Goal: Information Seeking & Learning: Learn about a topic

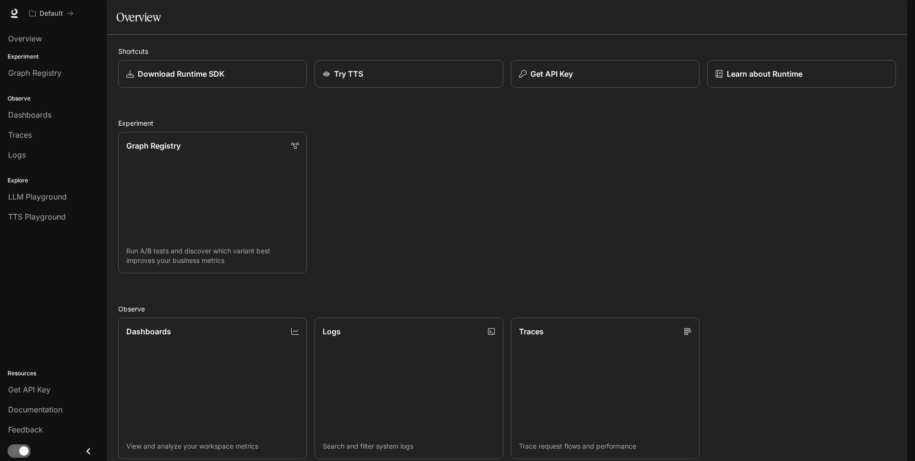
click at [430, 188] on div "Graph Registry Run A/B tests and discover which variant best improves your busi…" at bounding box center [503, 198] width 785 height 149
click at [895, 13] on img "button" at bounding box center [893, 13] width 13 height 13
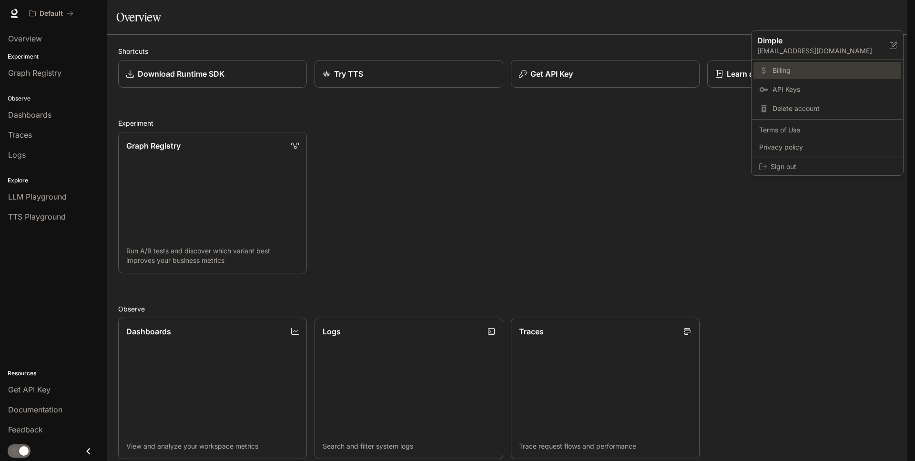
click at [792, 73] on span "Billing" at bounding box center [833, 71] width 123 height 10
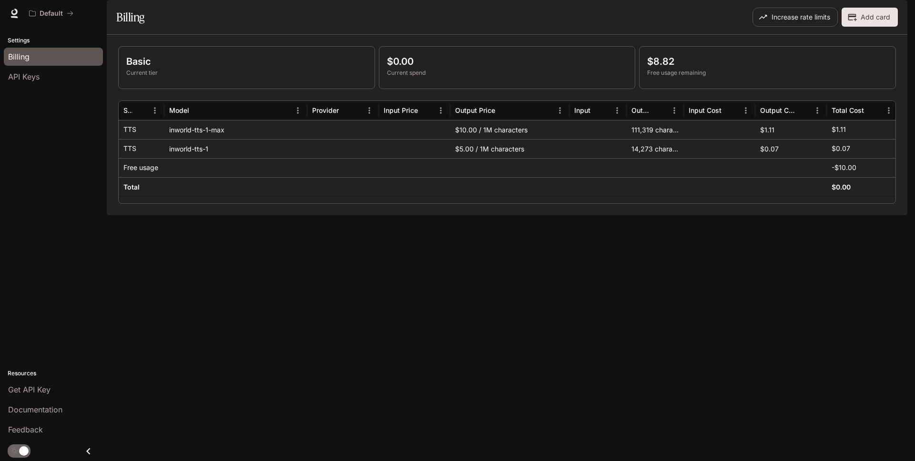
click at [889, 15] on img "button" at bounding box center [893, 13] width 13 height 13
click at [615, 277] on div at bounding box center [457, 230] width 915 height 461
click at [206, 158] on div "inworld-tts-1" at bounding box center [235, 148] width 143 height 19
click at [832, 158] on div "$0.07" at bounding box center [862, 149] width 62 height 19
click at [835, 134] on p "$1.11" at bounding box center [838, 130] width 14 height 10
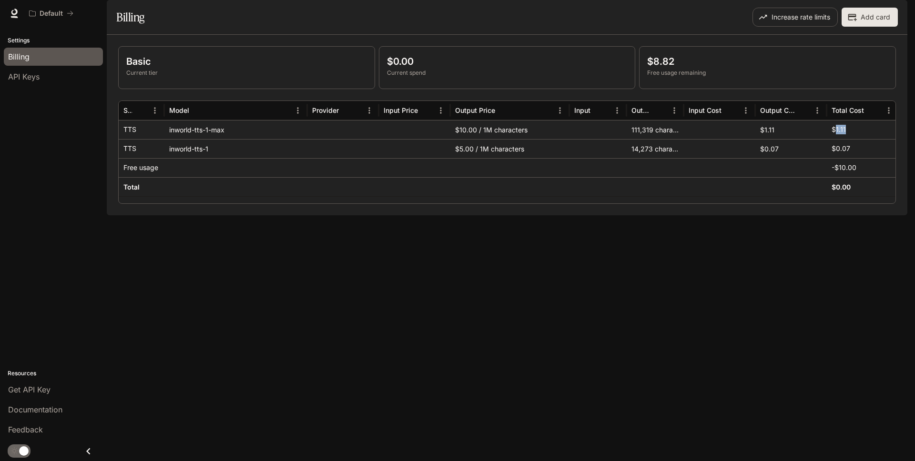
click at [835, 134] on p "$1.11" at bounding box center [838, 130] width 14 height 10
click at [895, 11] on img "button" at bounding box center [893, 13] width 13 height 13
drag, startPoint x: 33, startPoint y: 8, endPoint x: 28, endPoint y: 12, distance: 6.8
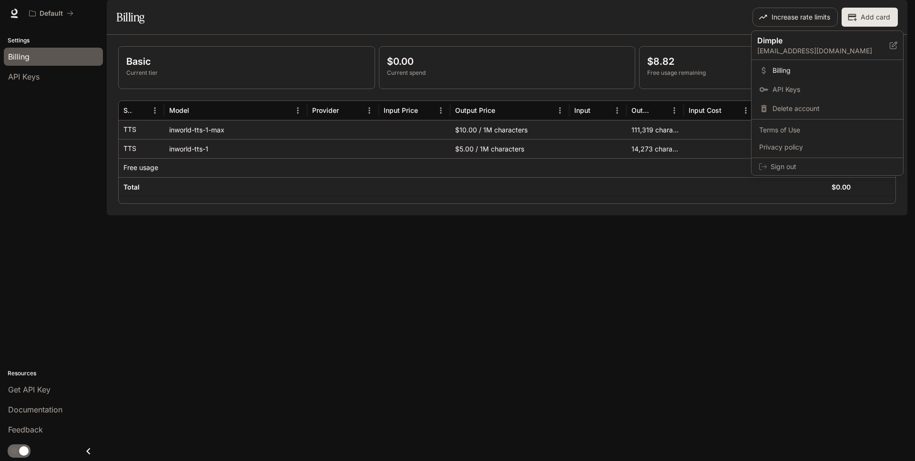
click at [33, 8] on div at bounding box center [457, 230] width 915 height 461
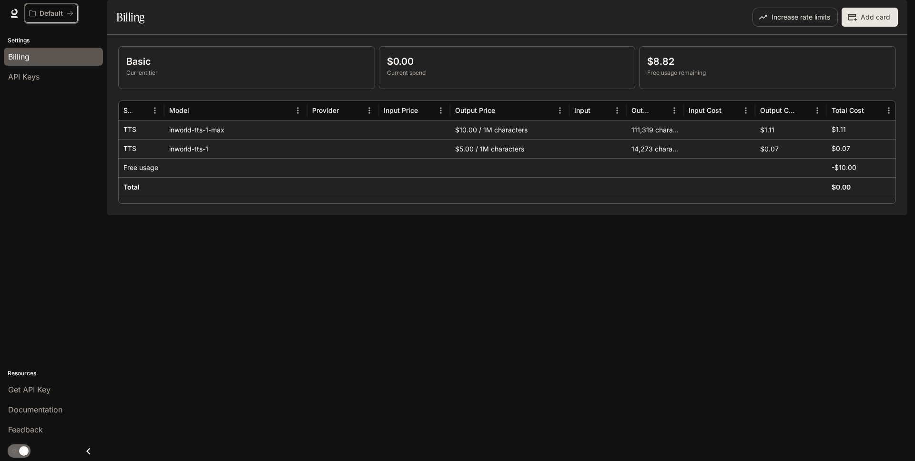
click at [33, 14] on icon "All workspaces" at bounding box center [32, 13] width 7 height 7
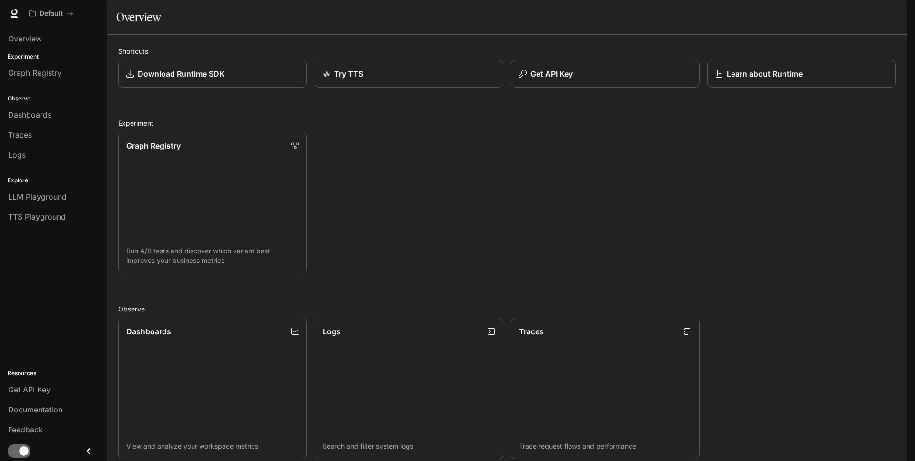
click at [431, 196] on div "Graph Registry Run A/B tests and discover which variant best improves your busi…" at bounding box center [503, 198] width 785 height 149
click at [191, 317] on link "Dashboards View and analyze your workspace metrics" at bounding box center [212, 388] width 191 height 143
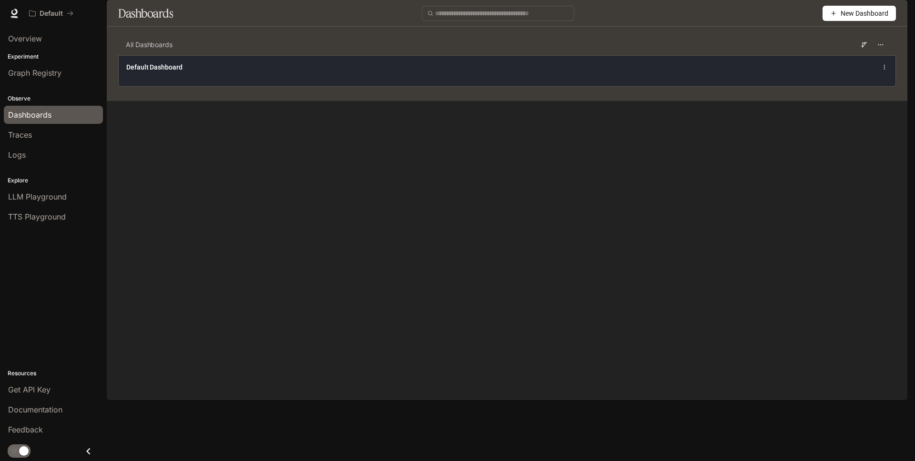
click at [423, 86] on div "Default Dashboard" at bounding box center [507, 70] width 777 height 31
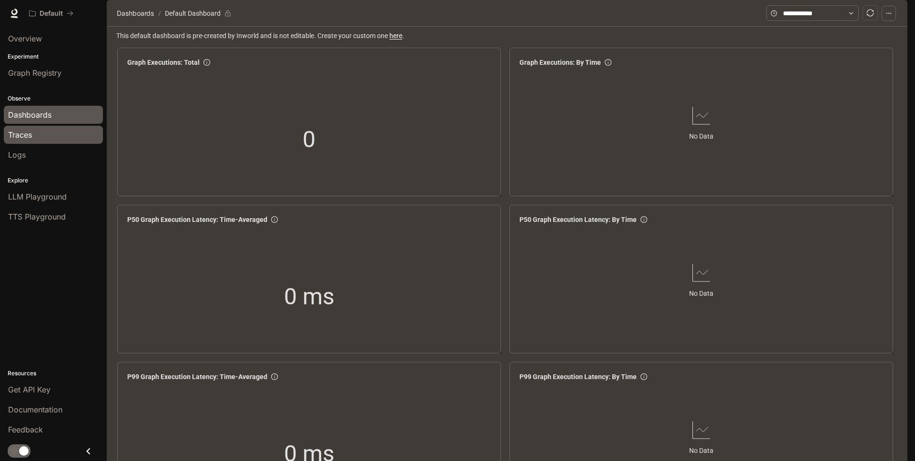
click at [38, 138] on div "Traces" at bounding box center [53, 134] width 91 height 11
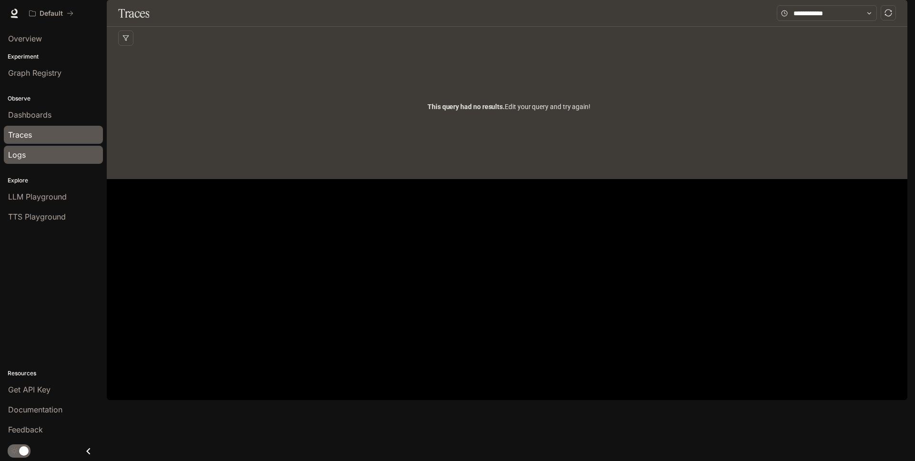
click at [30, 154] on div "Logs" at bounding box center [53, 154] width 91 height 11
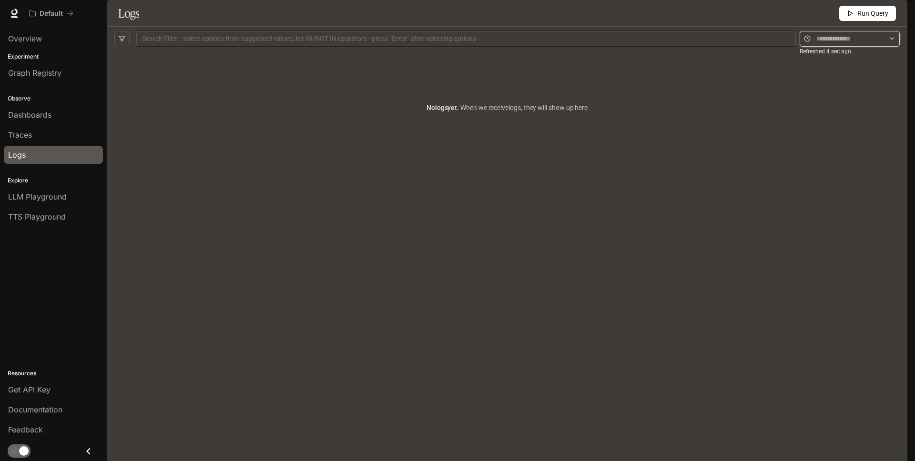
click at [825, 44] on input "text" at bounding box center [849, 38] width 67 height 10
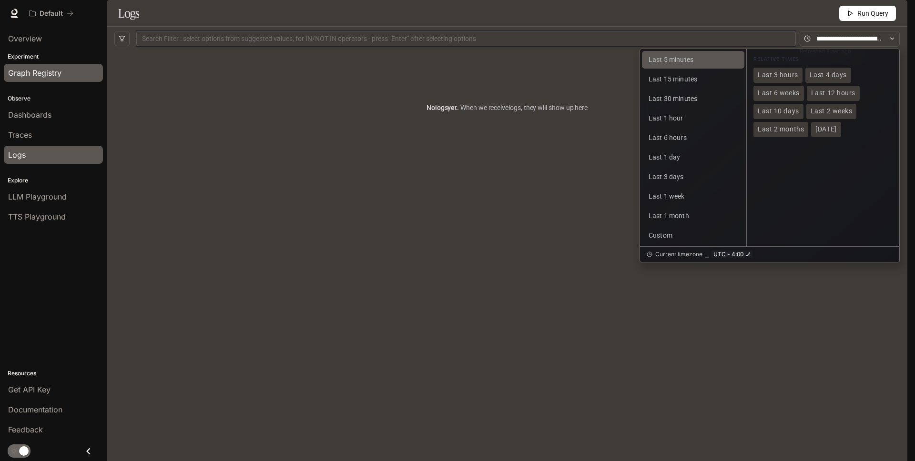
click at [41, 77] on span "Graph Registry" at bounding box center [34, 72] width 53 height 11
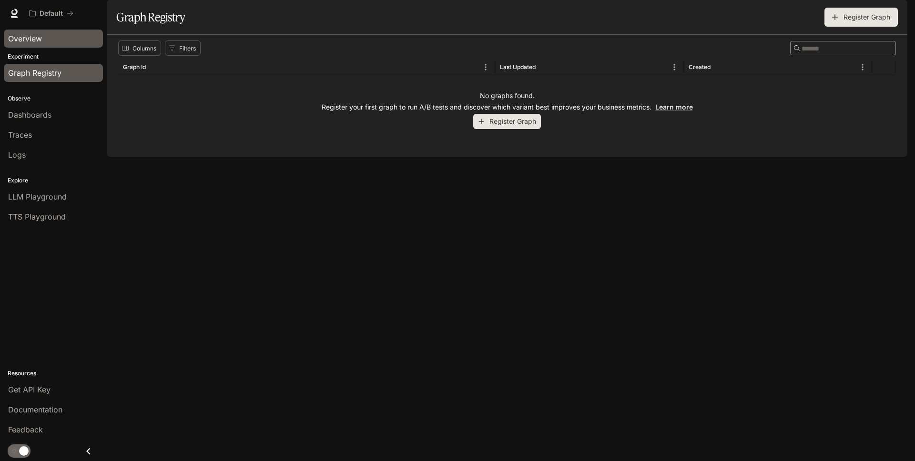
click at [31, 43] on span "Overview" at bounding box center [25, 38] width 34 height 11
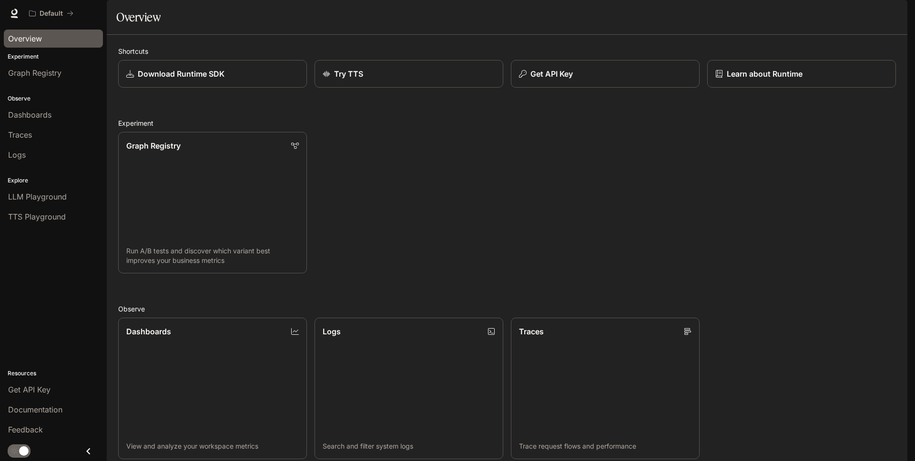
scroll to position [226, 0]
click at [577, 317] on link "Traces Trace request flows and performance" at bounding box center [605, 388] width 191 height 143
